Goal: Transaction & Acquisition: Purchase product/service

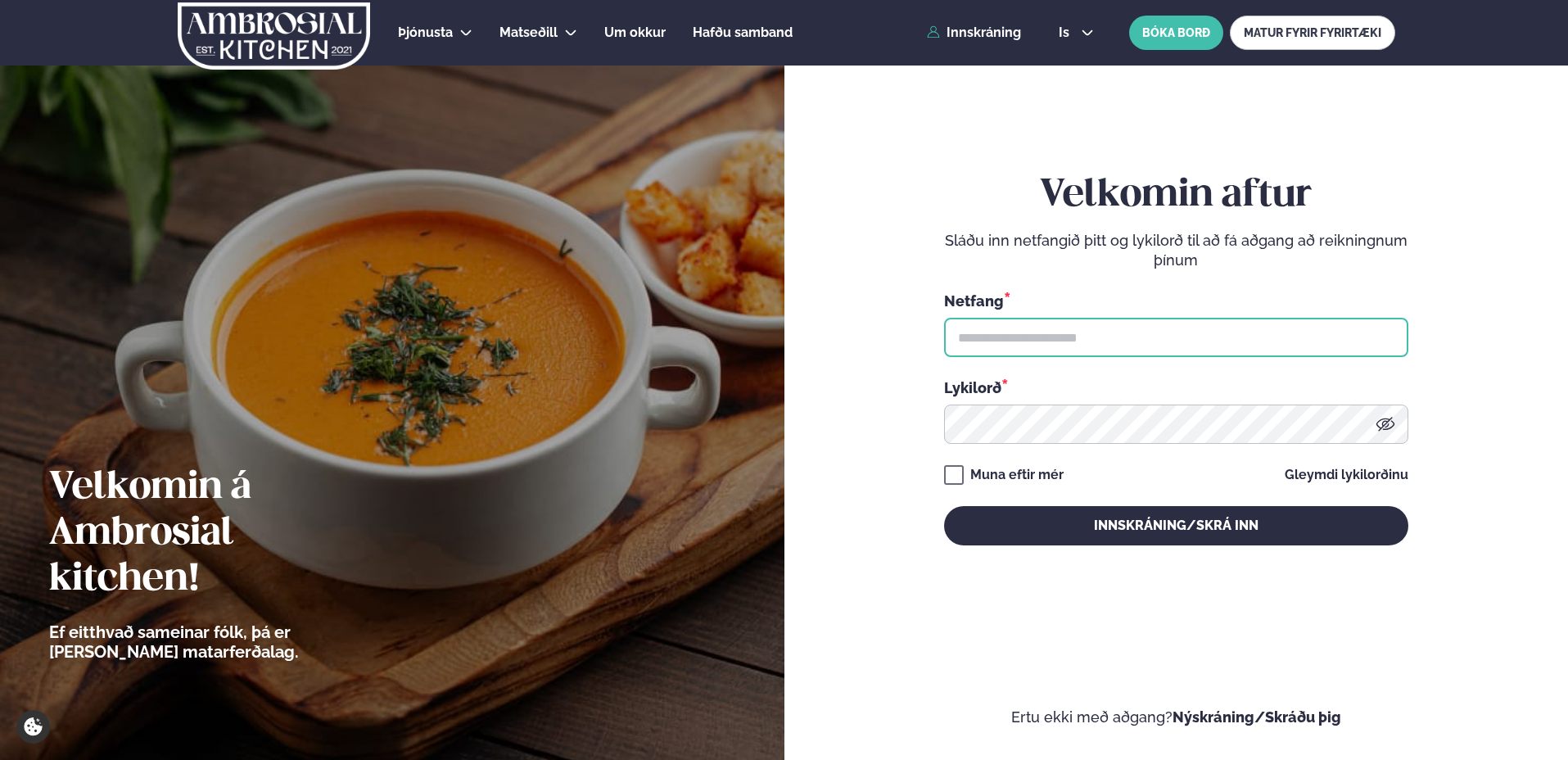
click at [1003, 336] on input "text" at bounding box center [1177, 336] width 464 height 39
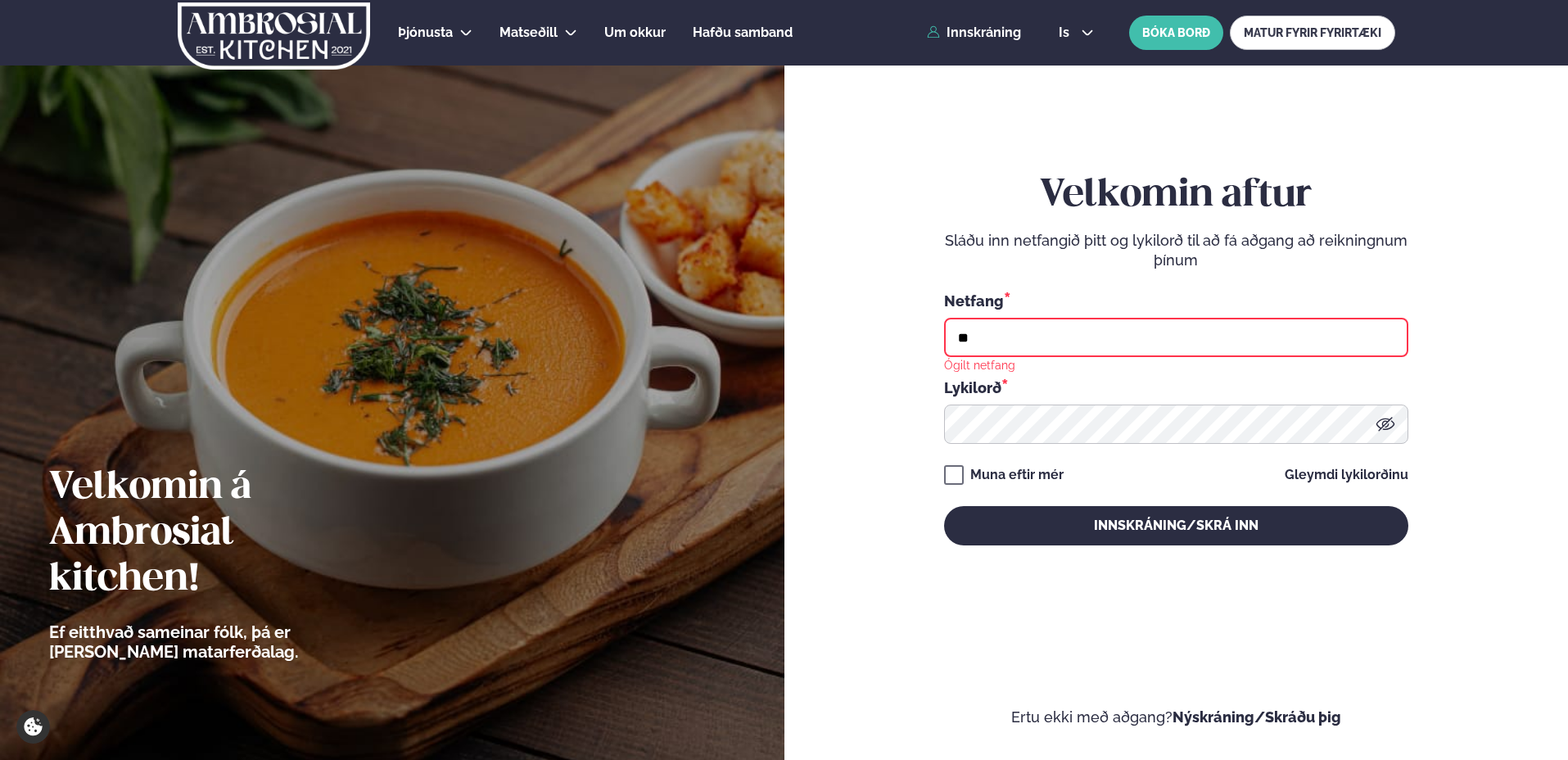
type input "*"
type input "**********"
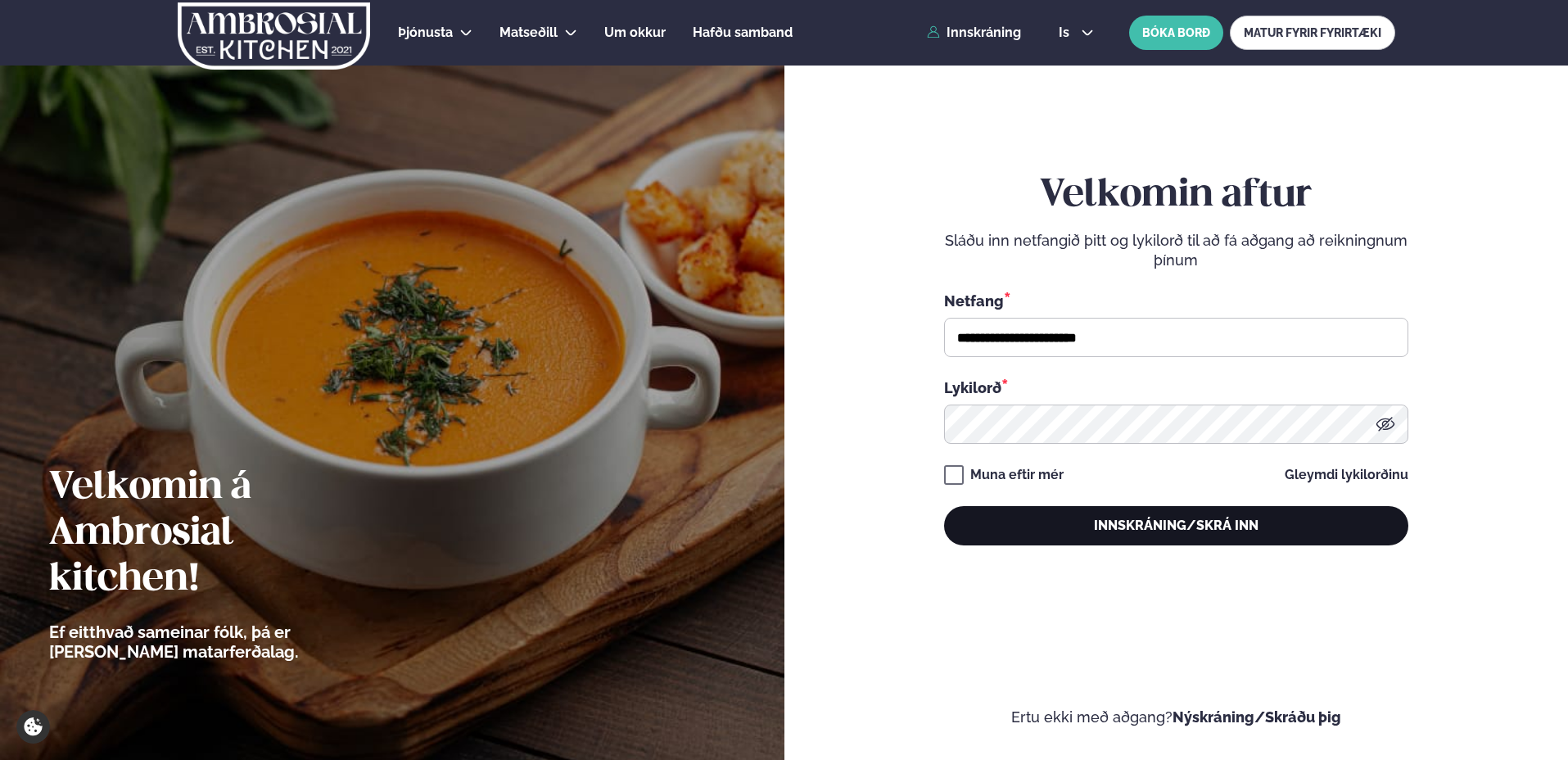
click at [1132, 531] on button "Innskráning/Skrá inn" at bounding box center [1177, 525] width 464 height 39
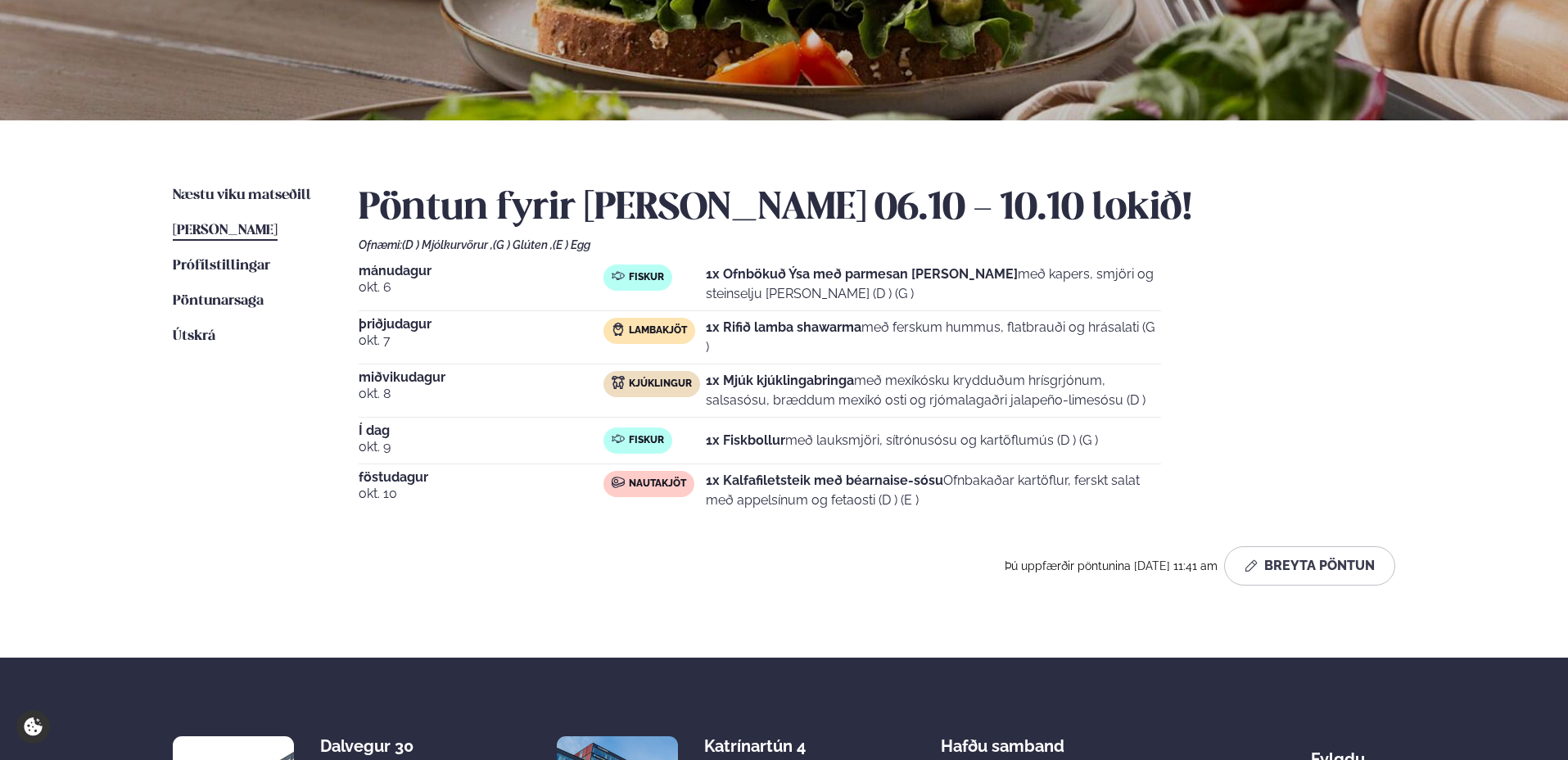
scroll to position [243, 0]
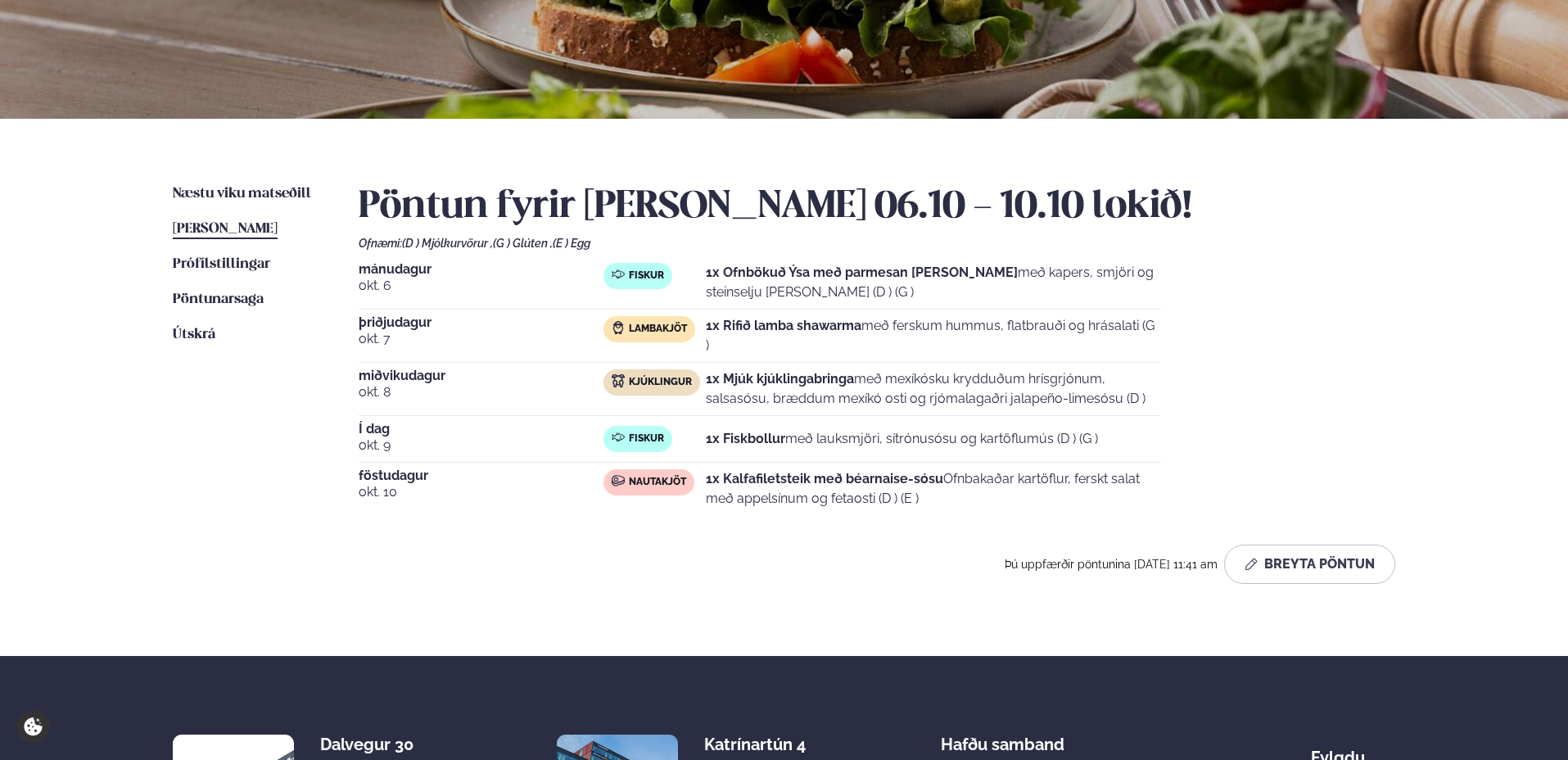
click at [230, 180] on div "Næstu [PERSON_NAME] matseðill Næsta vika [PERSON_NAME] matseðill [PERSON_NAME] …" at bounding box center [784, 387] width 1321 height 537
click at [231, 202] on link "Næstu [PERSON_NAME] matseðill Næsta vika" at bounding box center [241, 194] width 138 height 20
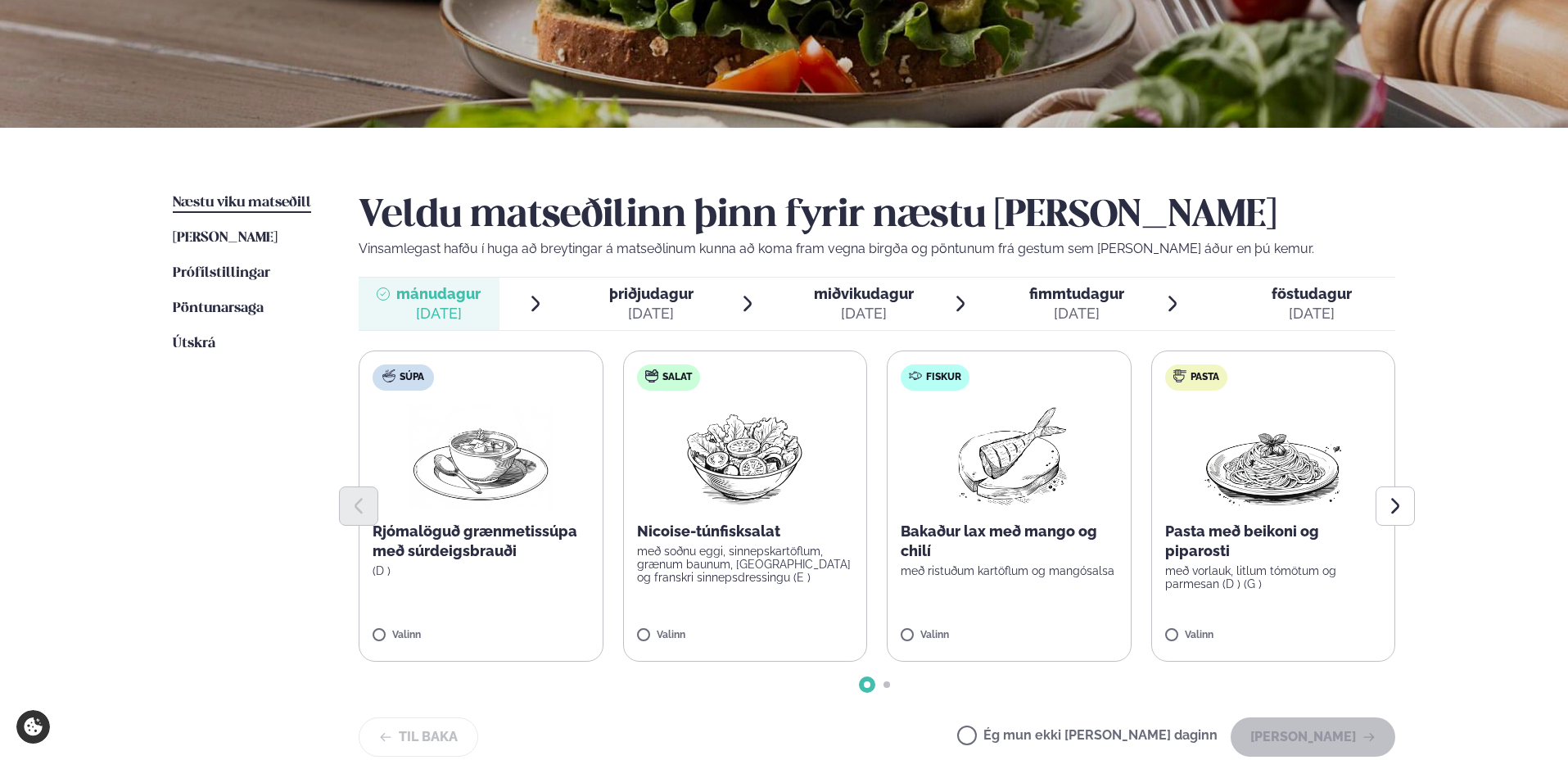
scroll to position [320, 0]
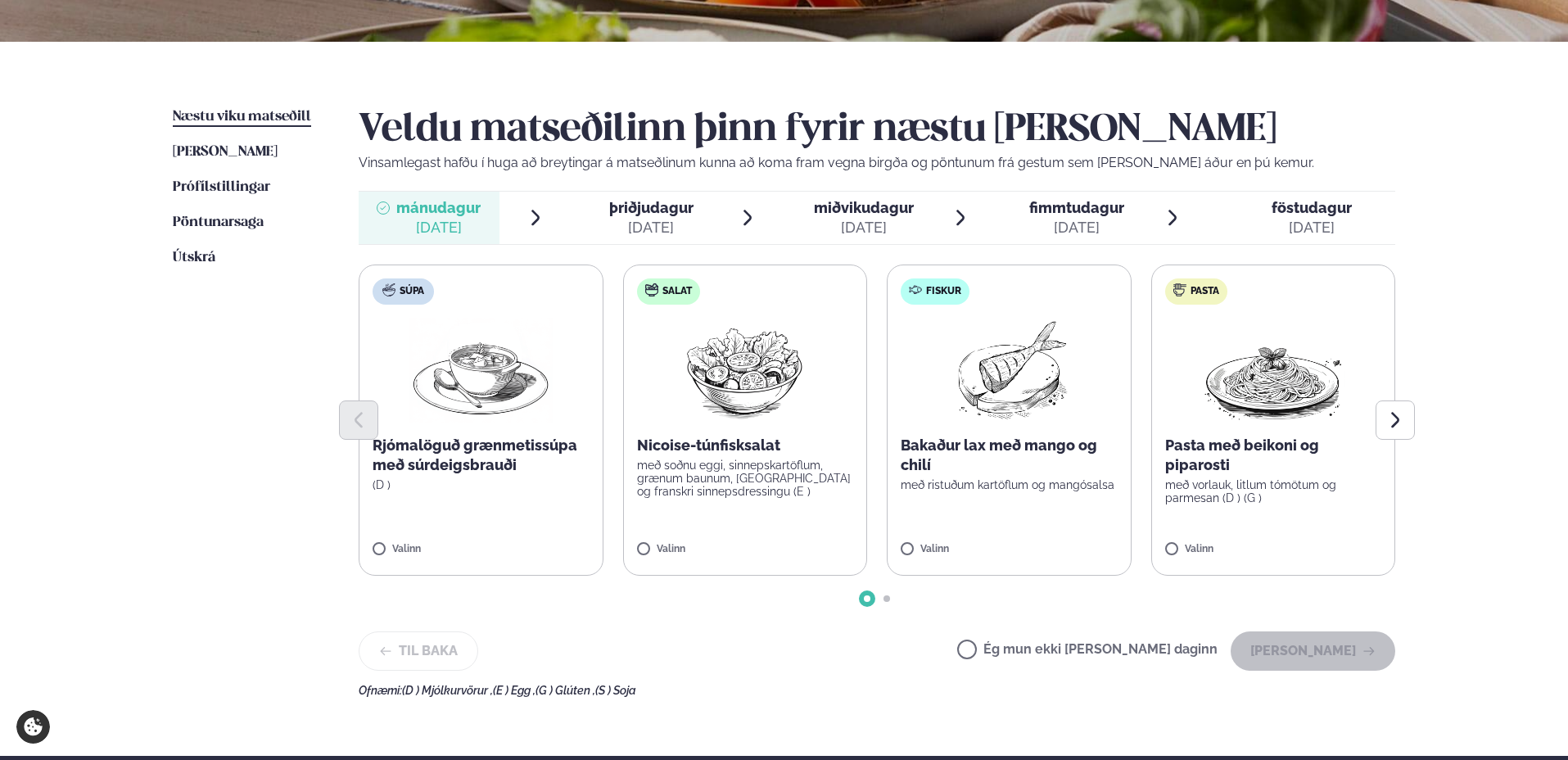
click at [1005, 420] on div at bounding box center [877, 419] width 1036 height 39
click at [965, 463] on p "Bakaður lax með mango og chilí" at bounding box center [1009, 454] width 217 height 39
click at [918, 536] on label "Fiskur Bakaður lax með mango og chilí með ristuðum kartöflum og mangósalsa Vali…" at bounding box center [1009, 419] width 245 height 311
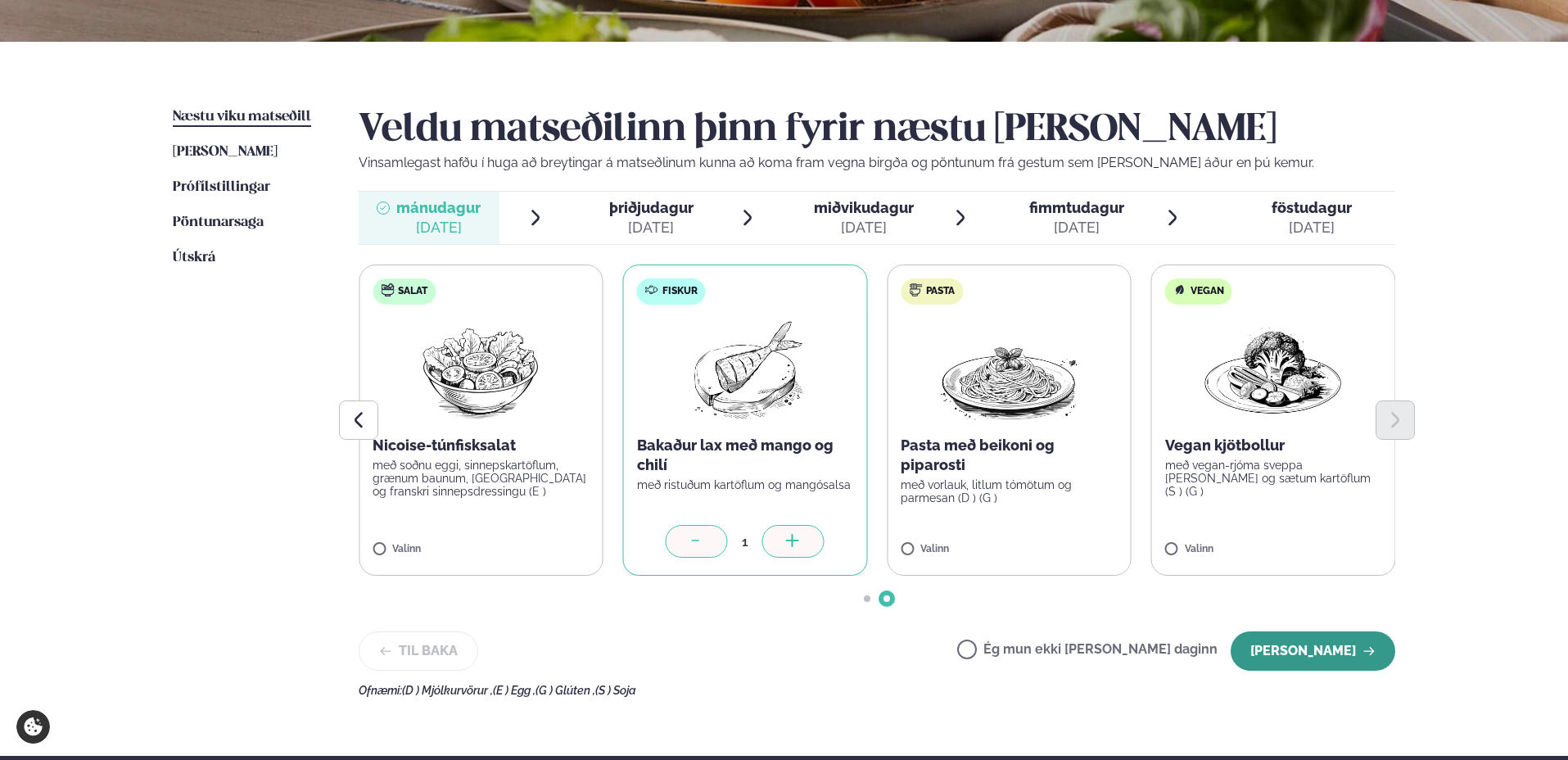
click at [1306, 656] on button "[PERSON_NAME]" at bounding box center [1313, 650] width 165 height 39
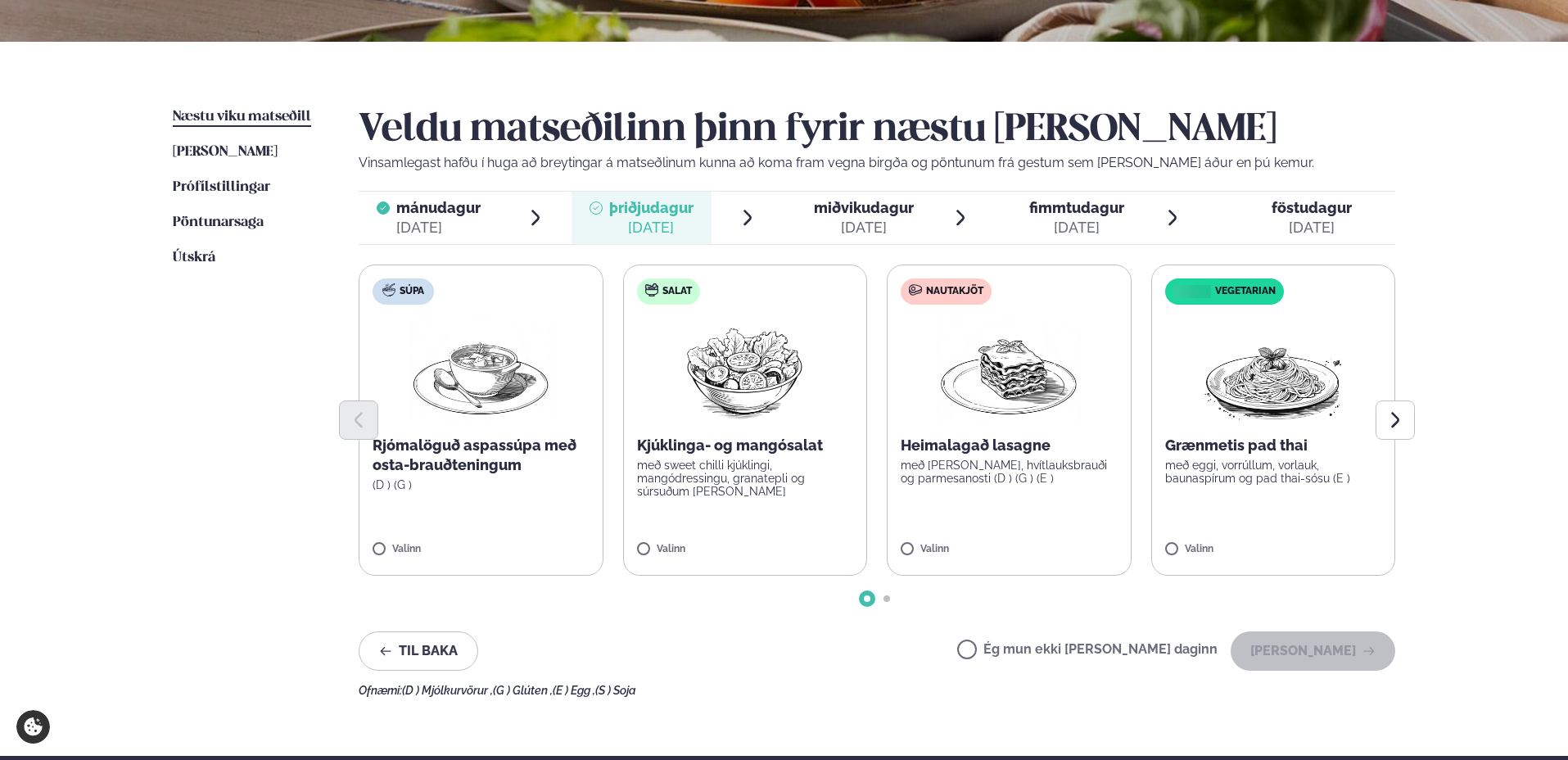
click at [1000, 546] on div "Valinn" at bounding box center [1009, 550] width 217 height 14
click at [1330, 658] on button "[PERSON_NAME]" at bounding box center [1313, 650] width 165 height 39
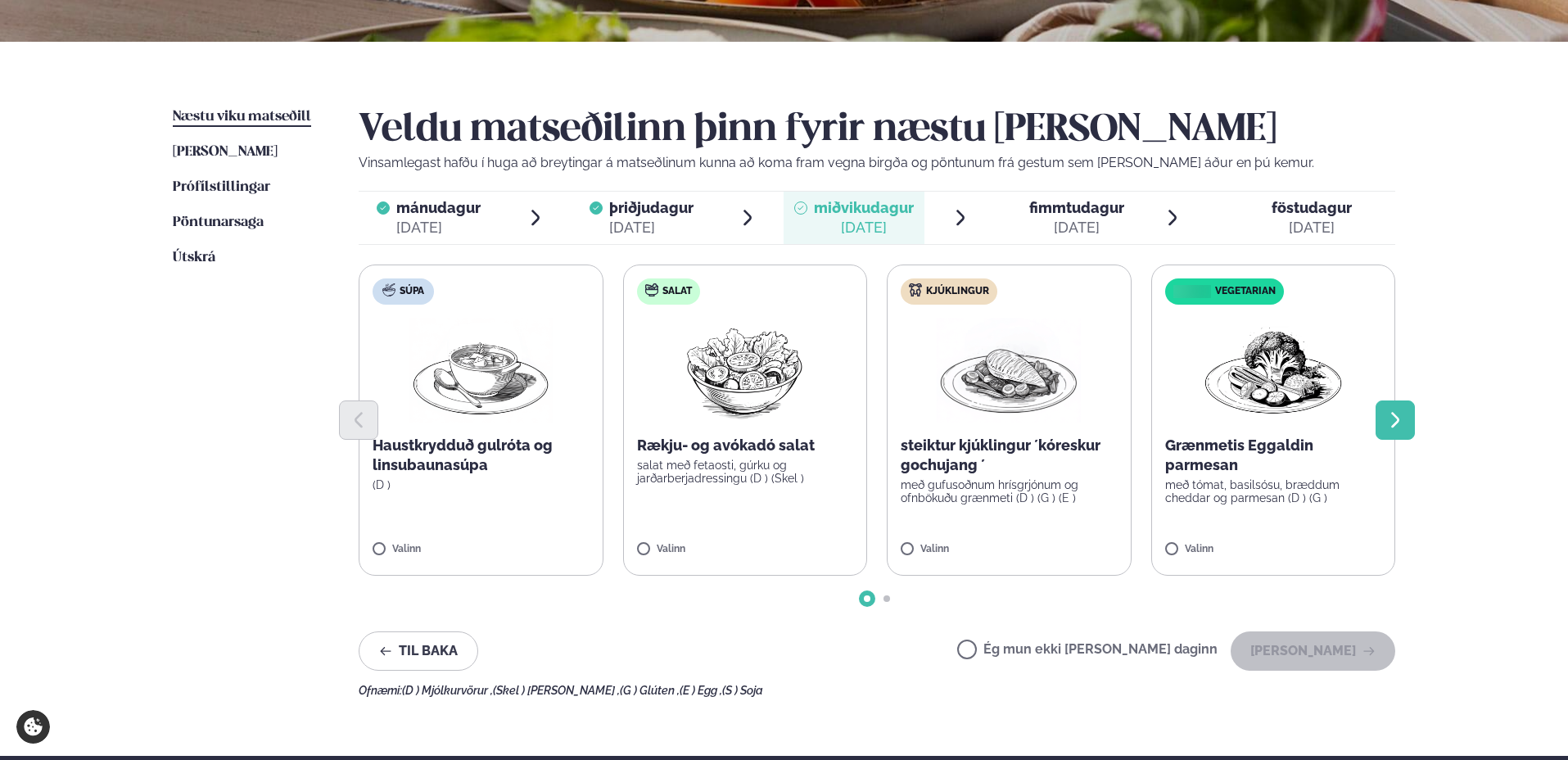
click at [1383, 428] on button "Next slide" at bounding box center [1395, 419] width 39 height 39
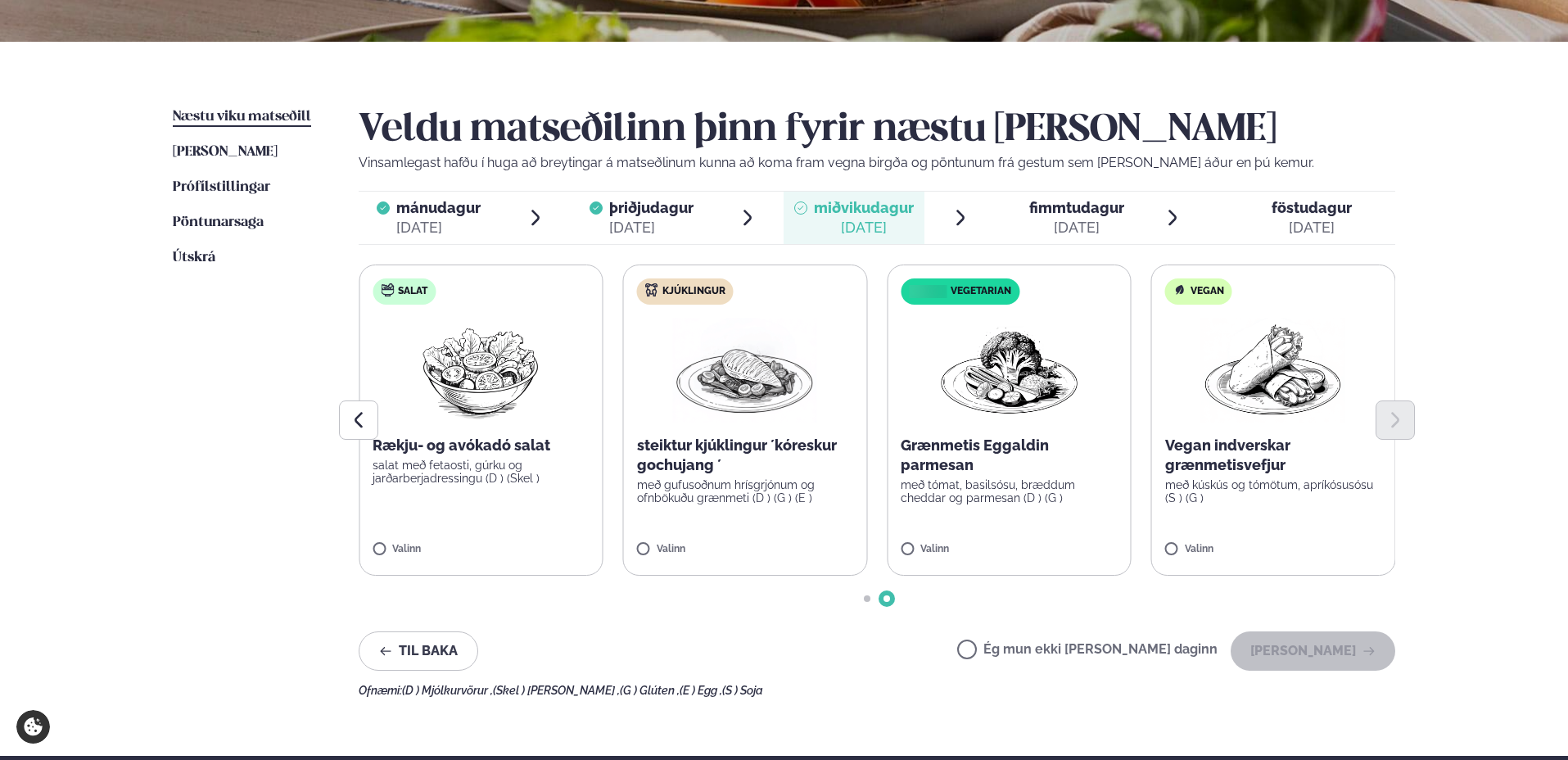
click at [750, 457] on p "steiktur kjúklingur ´kóreskur gochujang ´" at bounding box center [745, 454] width 217 height 39
click at [720, 501] on p "með gufusoðnum hrísgrjónum og ofnbökuðu grænmeti (D ) (G ) (E )" at bounding box center [745, 491] width 217 height 27
click at [1304, 659] on button "[PERSON_NAME]" at bounding box center [1313, 650] width 165 height 39
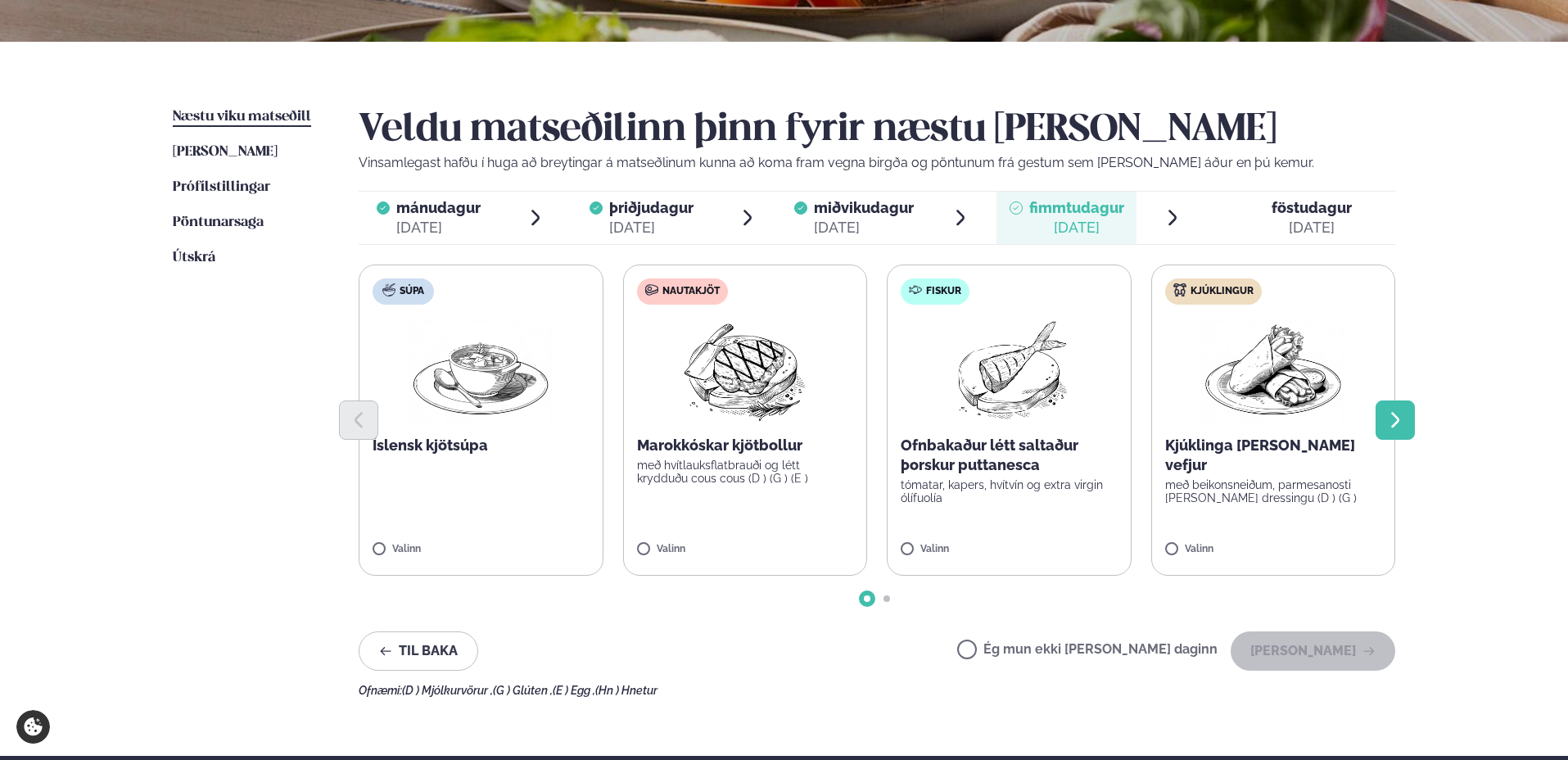
click at [1397, 414] on icon "Next slide" at bounding box center [1396, 420] width 20 height 20
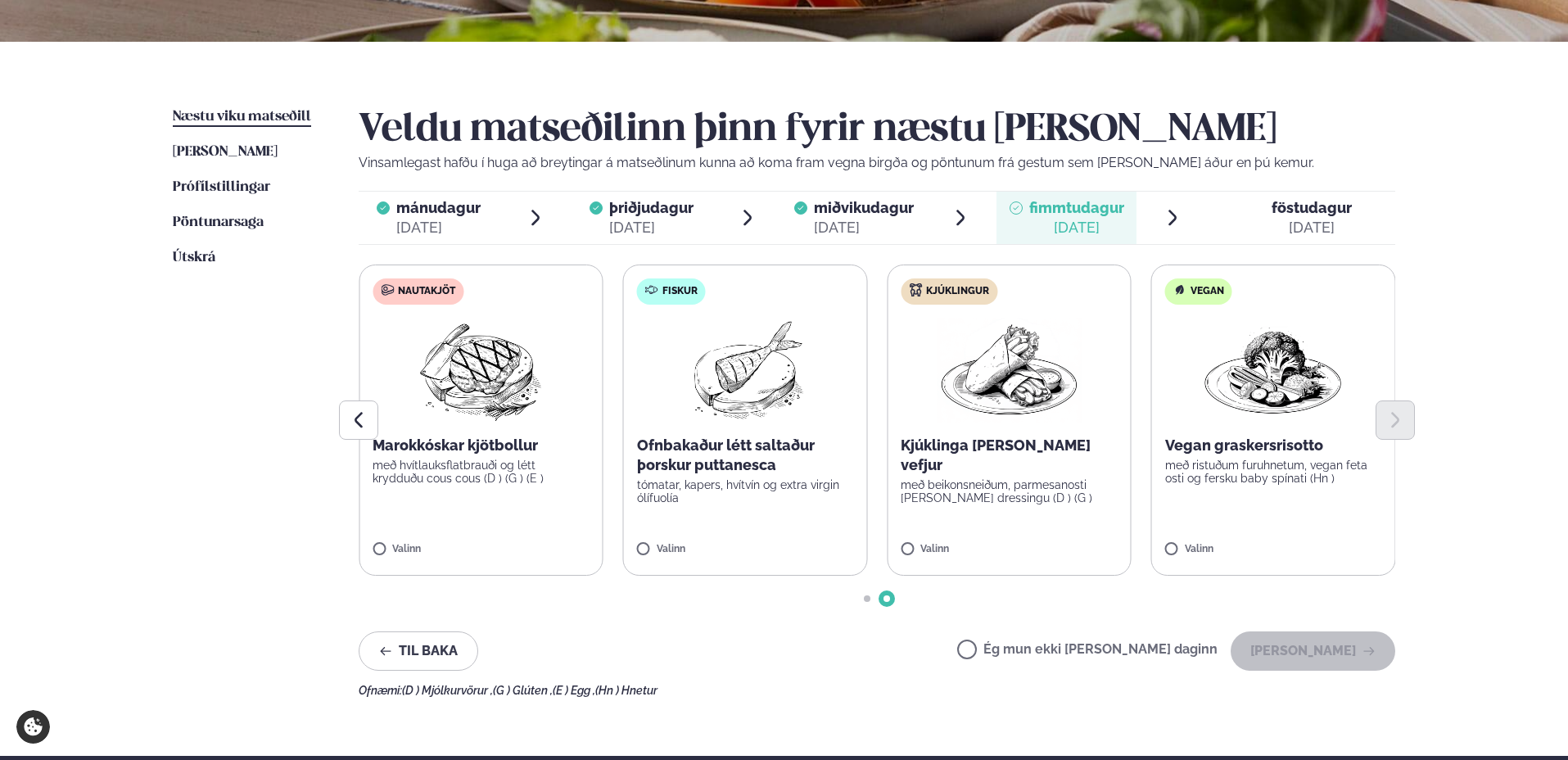
click at [704, 469] on p "Ofnbakaður létt saltaður þorskur puttanesca" at bounding box center [745, 454] width 217 height 39
click at [1325, 640] on button "[PERSON_NAME]" at bounding box center [1313, 650] width 165 height 39
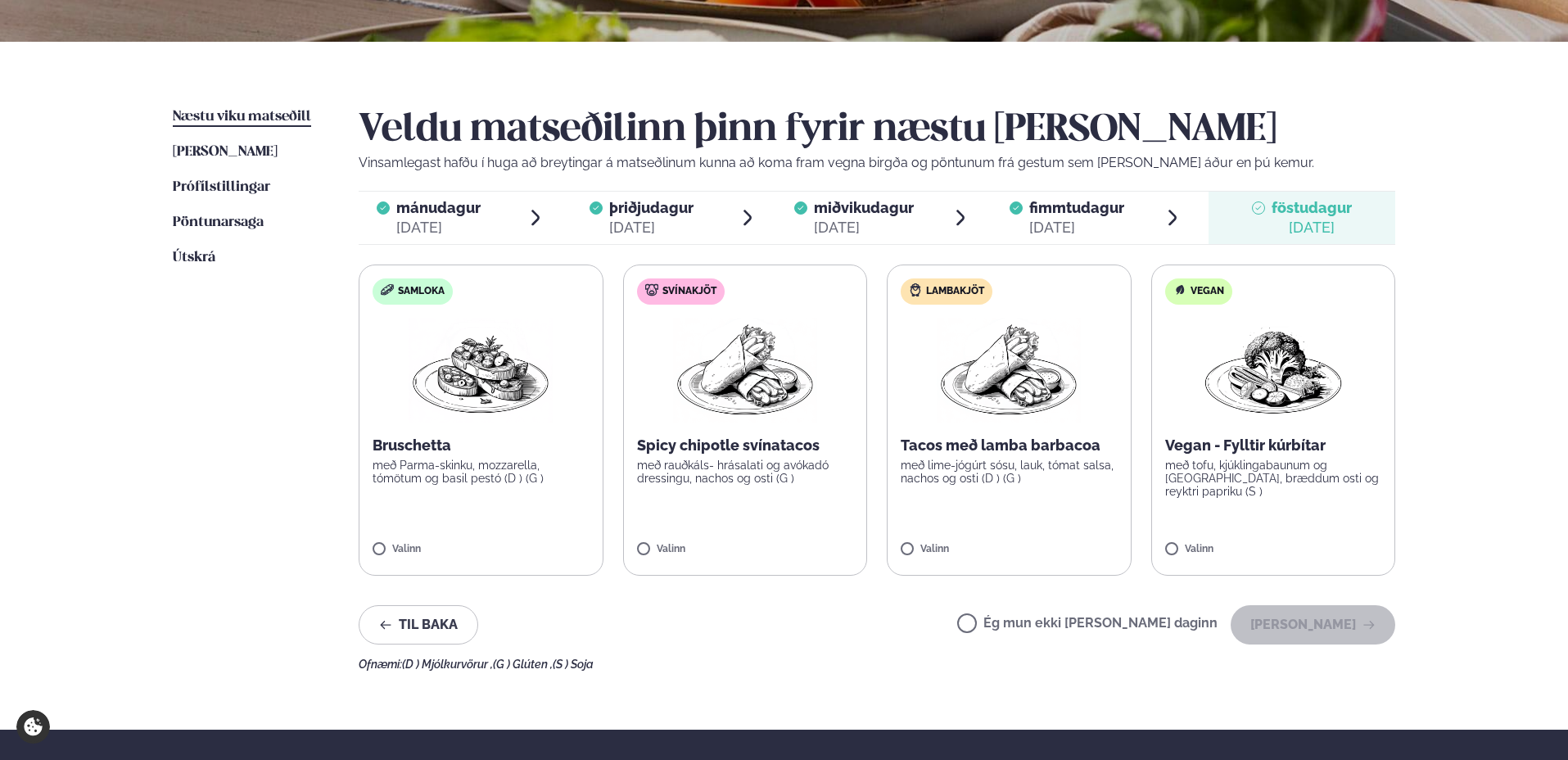
click at [717, 471] on p "með rauðkáls- hrásalati og avókadó dressingu, nachos og osti (G )" at bounding box center [745, 472] width 217 height 27
click at [1310, 623] on button "[PERSON_NAME]" at bounding box center [1313, 624] width 165 height 39
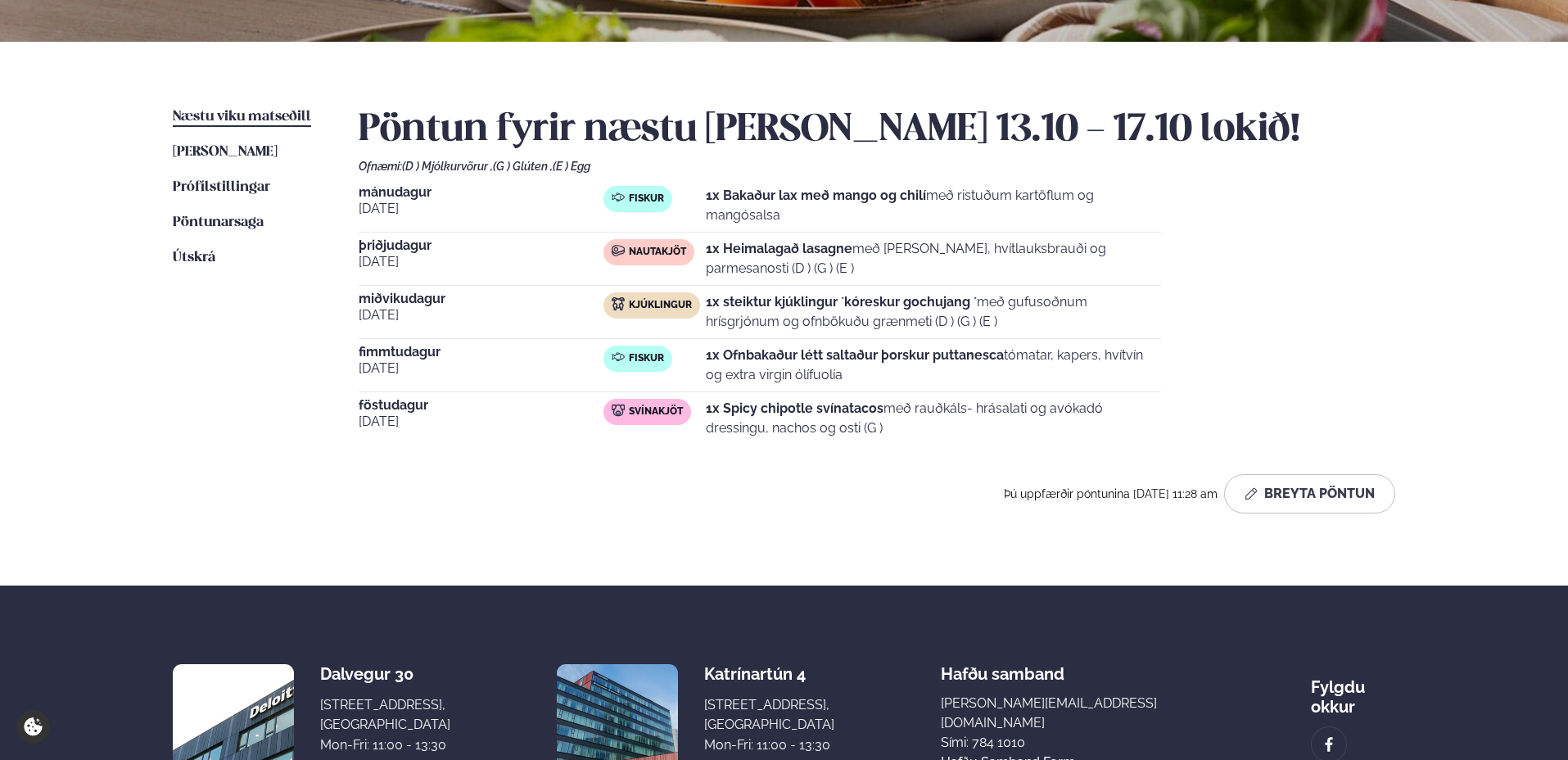
click at [813, 494] on div "Þú uppfærðir pöntunina [DATE] 11:28 am Breyta Pöntun" at bounding box center [877, 493] width 1036 height 39
